Goal: Task Accomplishment & Management: Use online tool/utility

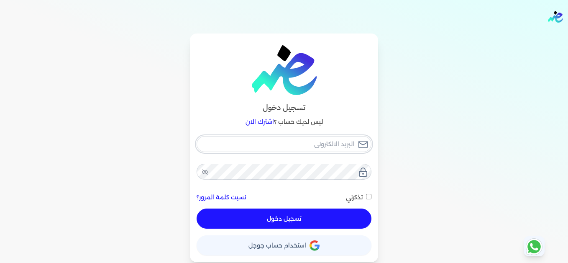
click at [303, 145] on input "email" at bounding box center [284, 144] width 175 height 16
type input "[EMAIL_ADDRESS][DOMAIN_NAME]"
click at [347, 222] on button "تسجيل دخول" at bounding box center [284, 218] width 175 height 20
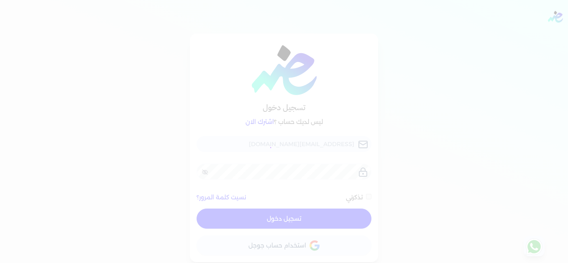
checkbox input "false"
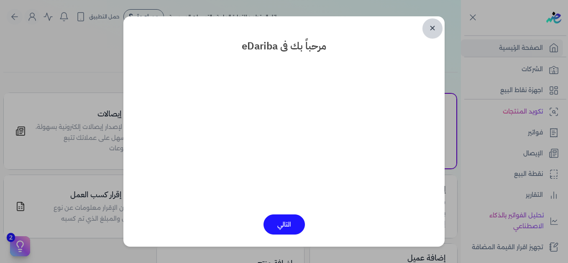
click at [432, 29] on link "✕" at bounding box center [433, 28] width 20 height 20
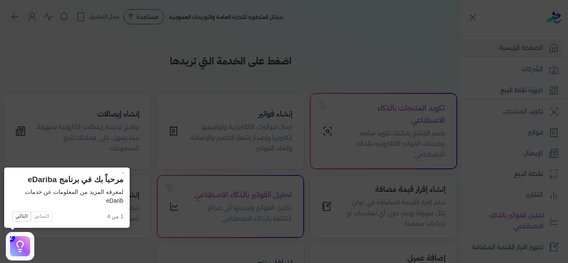
click at [123, 172] on button "×" at bounding box center [122, 173] width 13 height 12
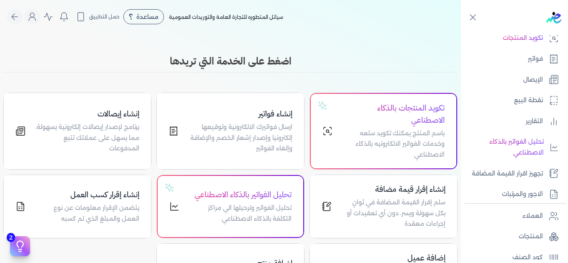
scroll to position [189, 0]
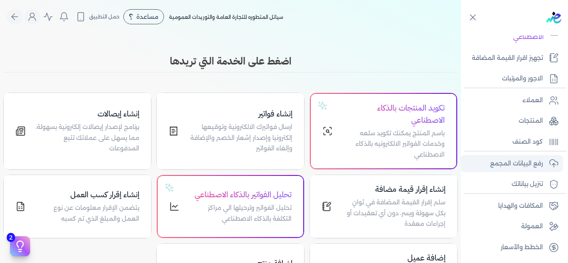
click at [509, 162] on p "رفع البيانات المجمع" at bounding box center [517, 163] width 53 height 11
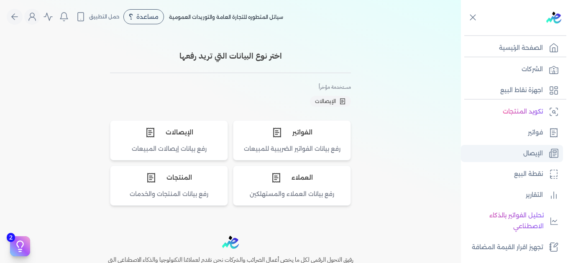
click at [531, 153] on p "الإيصال" at bounding box center [534, 153] width 20 height 11
click at [531, 152] on p "الإيصال" at bounding box center [534, 153] width 20 height 11
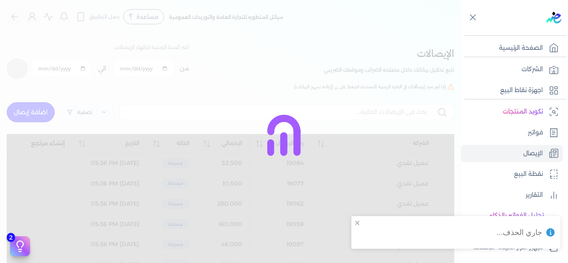
checkbox input "false"
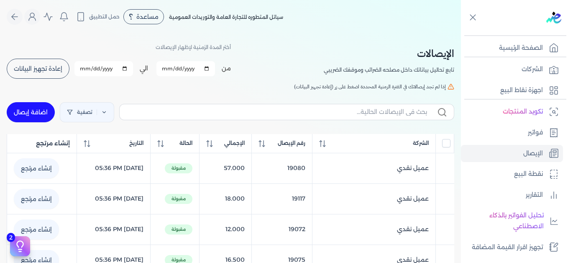
click at [210, 68] on input "[DATE]" at bounding box center [186, 68] width 59 height 15
type input "[DATE]"
checkbox input "false"
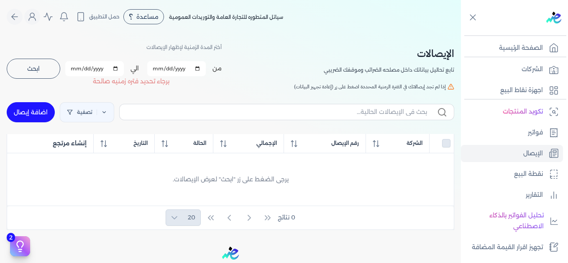
click at [111, 67] on input "[DATE]" at bounding box center [94, 68] width 59 height 15
click at [117, 69] on input "[DATE]" at bounding box center [94, 68] width 59 height 15
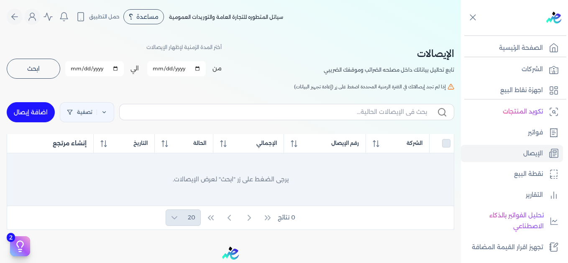
type input "[DATE]"
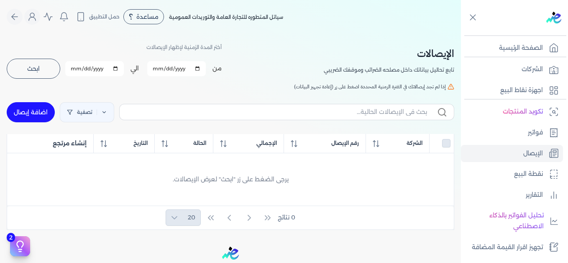
click at [44, 71] on button "ابحث" at bounding box center [34, 69] width 54 height 20
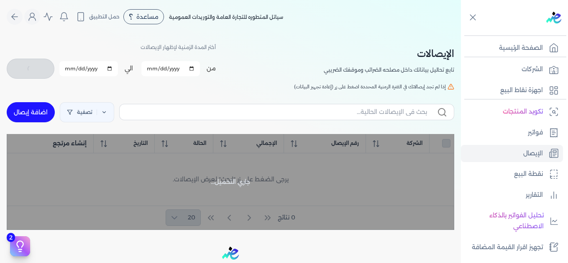
checkbox input "false"
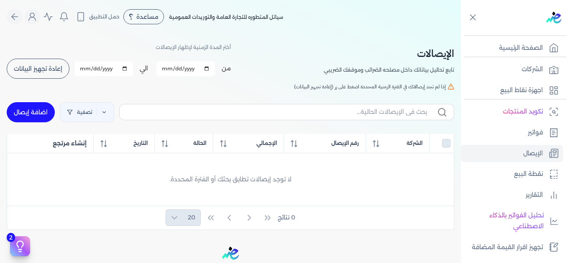
scroll to position [189, 0]
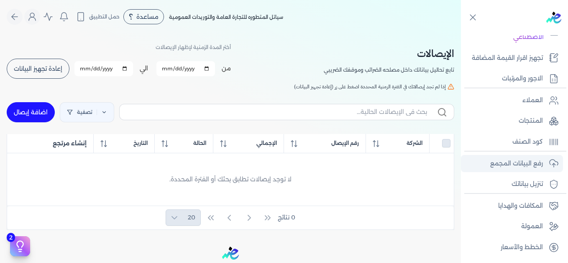
click at [521, 164] on p "رفع البيانات المجمع" at bounding box center [517, 163] width 53 height 11
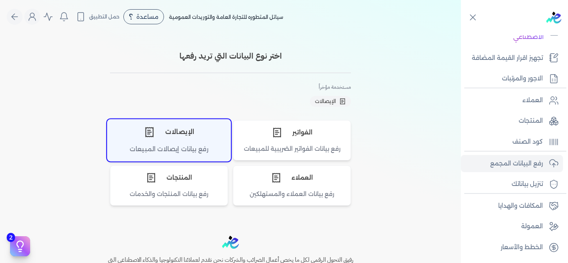
click at [153, 136] on icon "اختر نوع الإيصالات" at bounding box center [149, 131] width 11 height 11
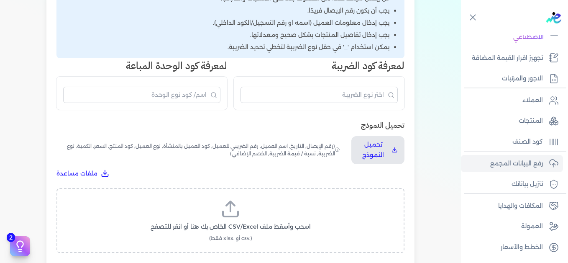
scroll to position [209, 0]
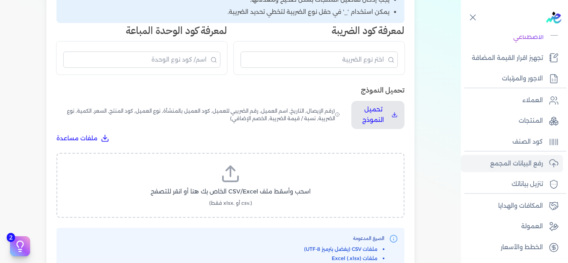
click at [241, 188] on span "اسحب وأسقط ملف CSV/Excel الخاص بك هنا أو انقر للتصفح" at bounding box center [231, 191] width 160 height 9
click at [0, 0] on input "اسحب وأسقط ملف CSV/Excel الخاص بك هنا أو انقر للتصفح (.csv أو .xlsx فقط)" at bounding box center [0, 0] width 0 height 0
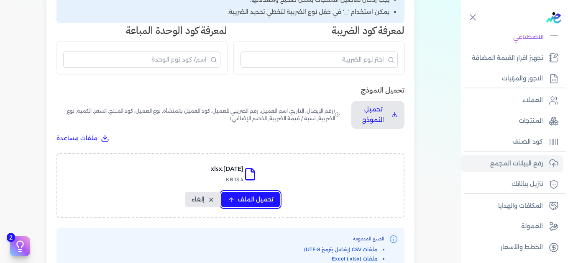
click at [253, 200] on span "تحميل الملف" at bounding box center [255, 199] width 35 height 9
select select "التاريخ"
select select "أسم العميل"
select select "نوع العميل"
select select "وصف البند"
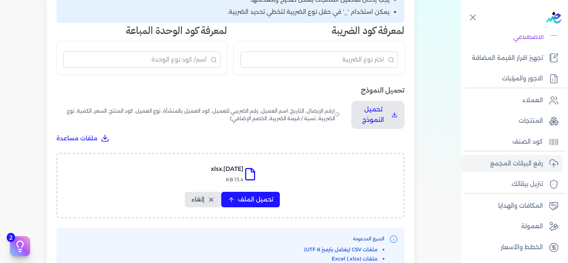
select select "السعر"
select select "الكمية"
select select "نوع الضريبة"
select select "نسبة / قيمة الضريبة"
select select "خصم اضافي"
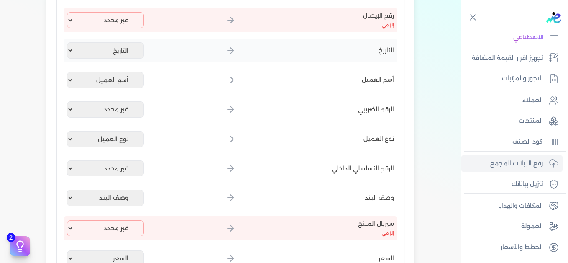
scroll to position [167, 0]
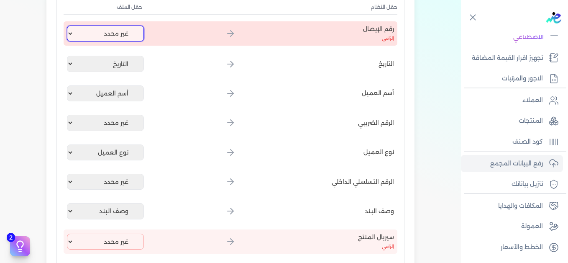
click at [103, 31] on select "غير محدد إيصال رقم التاريخ كود العميل بالمنشأة أسم العميل الرقم الضريبي للعميل …" at bounding box center [105, 34] width 77 height 16
select select "إيصال رقم"
click at [69, 26] on select "غير محدد إيصال رقم التاريخ كود العميل بالمنشأة أسم العميل الرقم الضريبي للعميل …" at bounding box center [105, 34] width 77 height 16
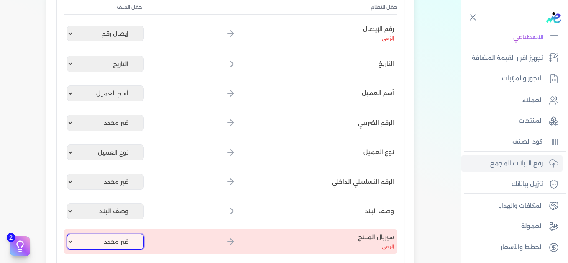
click at [123, 238] on select "غير محدد إيصال رقم التاريخ كود العميل بالمنشأة أسم العميل الرقم الضريبي للعميل …" at bounding box center [105, 242] width 77 height 16
select select "كود المنتج الداخلي"
click at [69, 234] on select "غير محدد إيصال رقم التاريخ كود العميل بالمنشأة أسم العميل الرقم الضريبي للعميل …" at bounding box center [105, 242] width 77 height 16
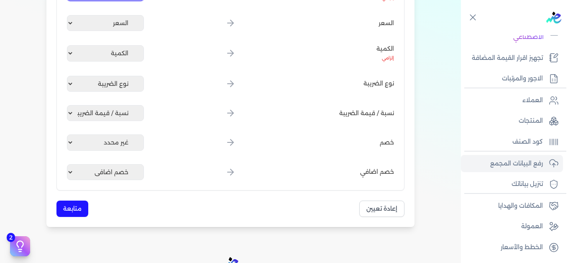
scroll to position [419, 0]
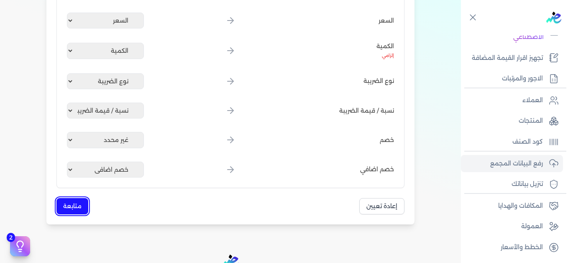
click at [85, 206] on button "متابعة" at bounding box center [73, 206] width 32 height 16
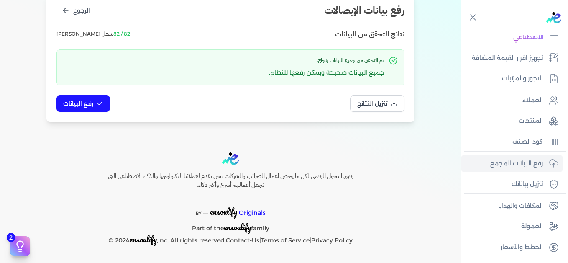
scroll to position [114, 0]
click at [90, 103] on span "رفع البيانات" at bounding box center [78, 103] width 30 height 9
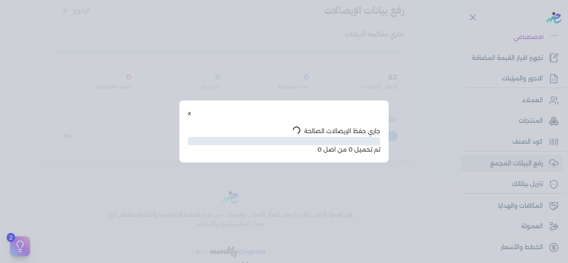
scroll to position [68, 0]
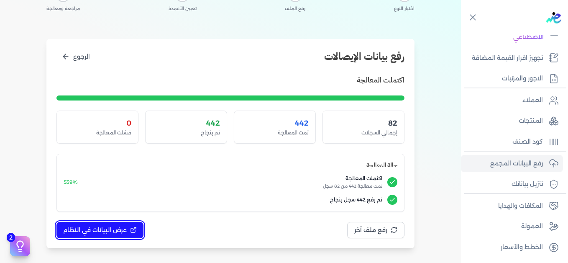
click at [124, 229] on span "عرض البيانات في النظام" at bounding box center [95, 230] width 64 height 9
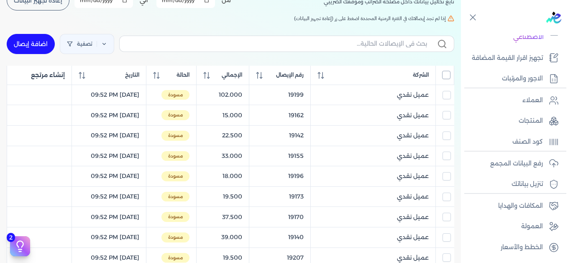
click at [444, 74] on input "All items unselected" at bounding box center [446, 75] width 8 height 8
checkbox input "true"
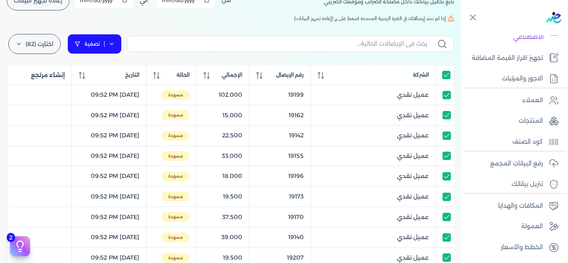
click at [112, 41] on link "تصفية" at bounding box center [94, 44] width 54 height 20
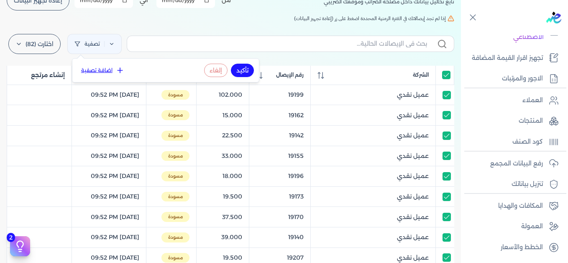
click at [111, 74] on button "اضافة تصفية" at bounding box center [102, 70] width 51 height 10
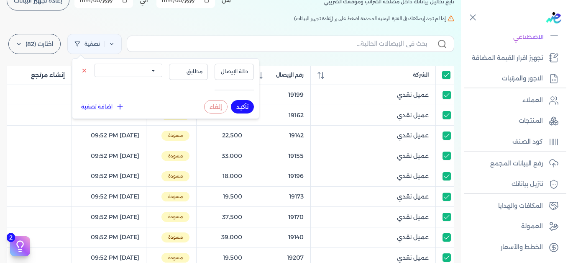
click at [130, 74] on select "الكل مقبولة غير مقبولة يتم مراجعتها ملغية مرفوضة مسودة" at bounding box center [129, 70] width 68 height 13
select select "draft"
click at [95, 64] on select "الكل مقبولة غير مقبولة يتم مراجعتها ملغية مرفوضة مسودة" at bounding box center [129, 70] width 68 height 13
click at [244, 108] on button "تأكيد" at bounding box center [242, 106] width 23 height 13
checkbox input "true"
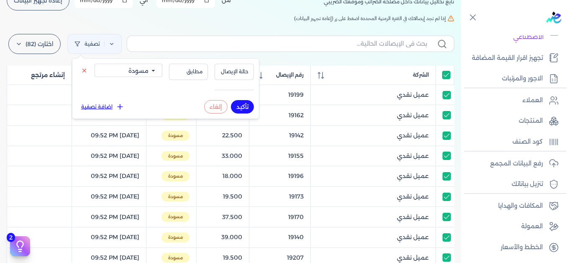
checkbox input "true"
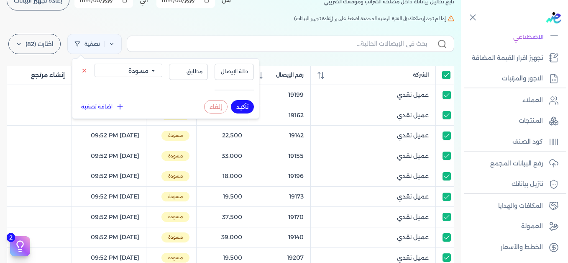
checkbox input "true"
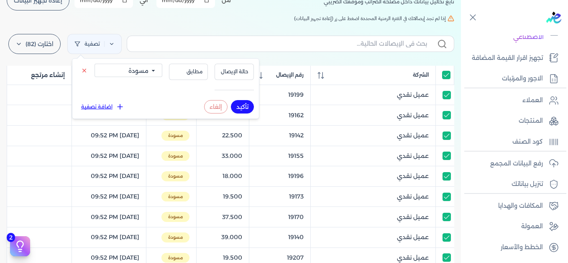
checkbox input "true"
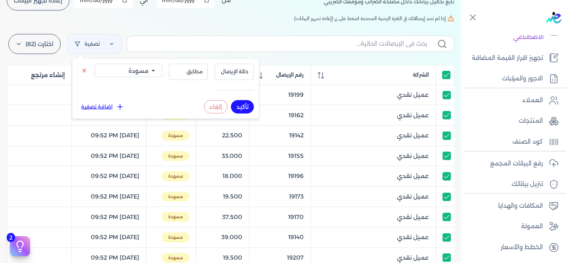
checkbox input "true"
click at [214, 21] on h5 "إذا لم تجد إيصالاتك في الفترة الزمنية المحددة اضغط على زر (إعادة تجهيز البيانات)" at bounding box center [231, 19] width 448 height 8
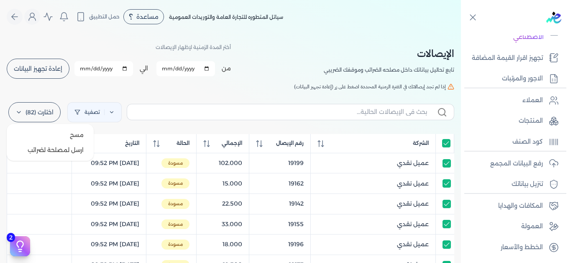
click at [41, 113] on label "اختارت (82)" at bounding box center [34, 112] width 52 height 20
click at [62, 146] on button "ارسل لمصلحة لضرائب" at bounding box center [50, 149] width 80 height 15
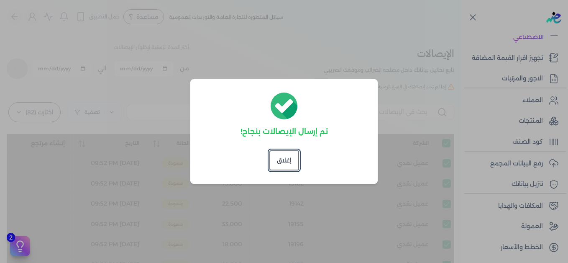
checkbox input "true"
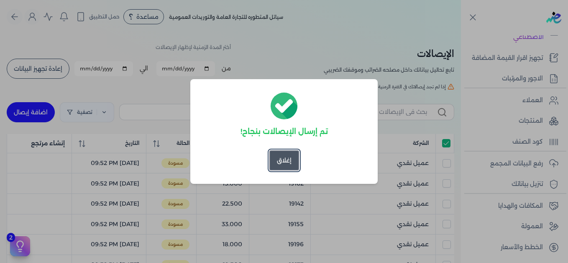
click at [284, 159] on button "إغلاق" at bounding box center [285, 160] width 30 height 20
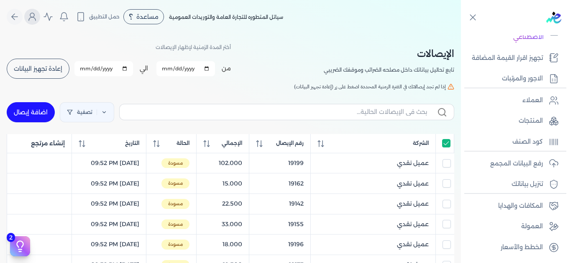
click at [37, 16] on icon "Global" at bounding box center [32, 17] width 10 height 10
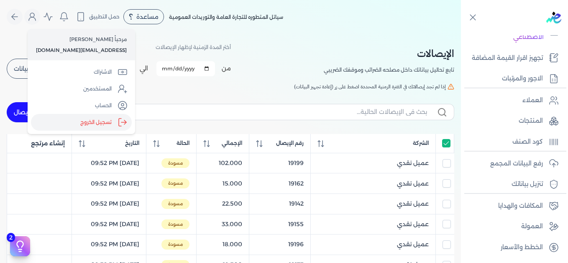
click at [104, 123] on label "تسجيل الخروج" at bounding box center [81, 122] width 101 height 17
click at [461, 33] on input "Close" at bounding box center [461, 33] width 0 height 0
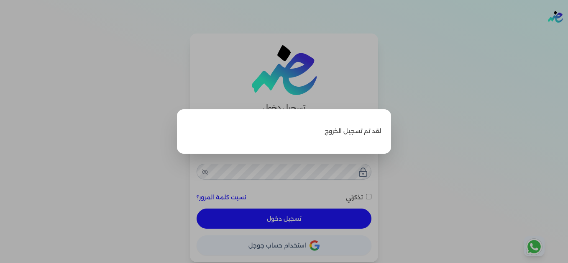
click at [509, 62] on label "Close" at bounding box center [284, 131] width 568 height 263
click at [568, 33] on input "Close" at bounding box center [568, 33] width 0 height 0
